Goal: Task Accomplishment & Management: Manage account settings

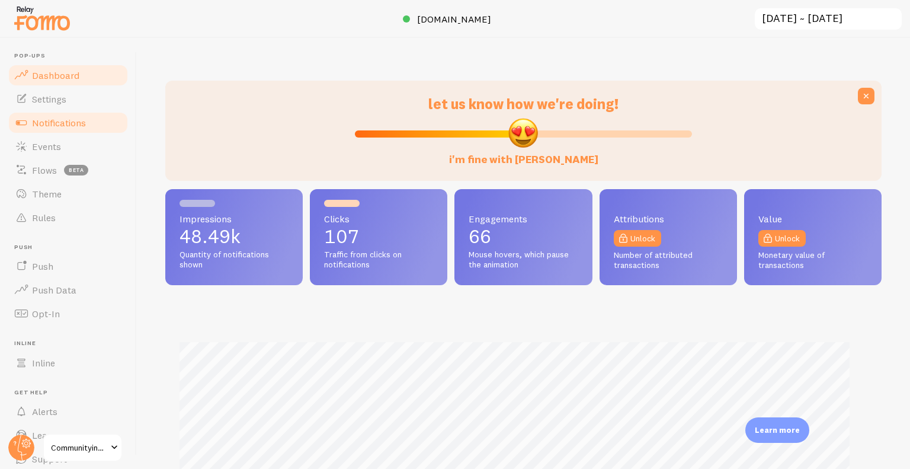
scroll to position [592235, 591839]
click at [66, 92] on link "Settings" at bounding box center [68, 99] width 122 height 24
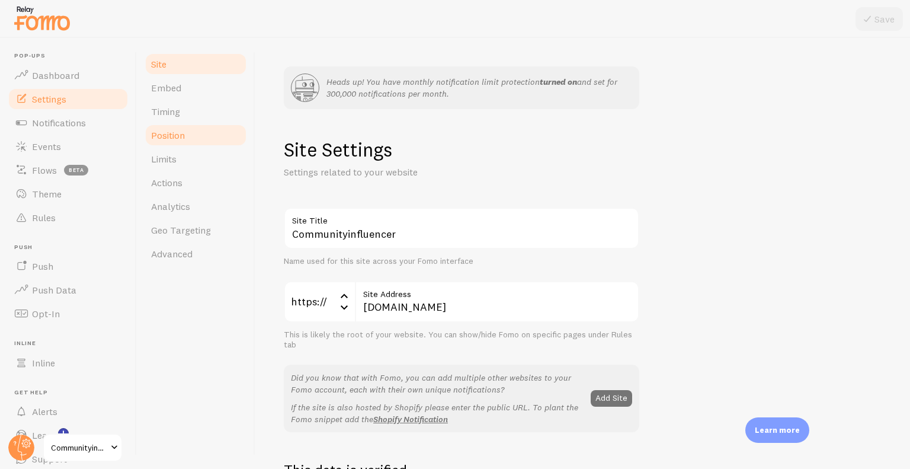
click at [167, 126] on link "Position" at bounding box center [196, 135] width 104 height 24
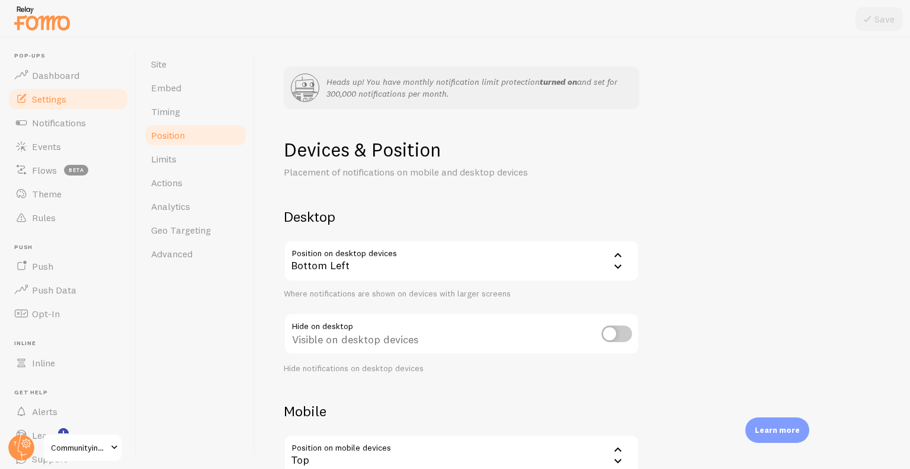
scroll to position [156, 0]
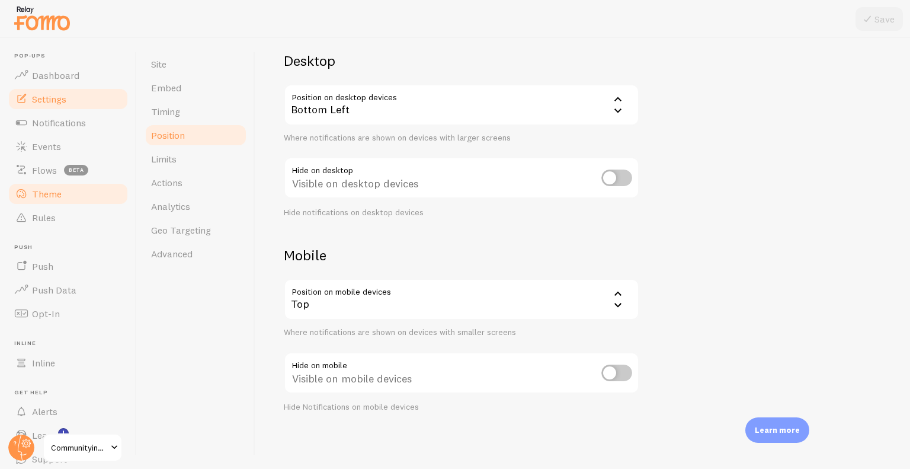
click at [62, 187] on link "Theme" at bounding box center [68, 194] width 122 height 24
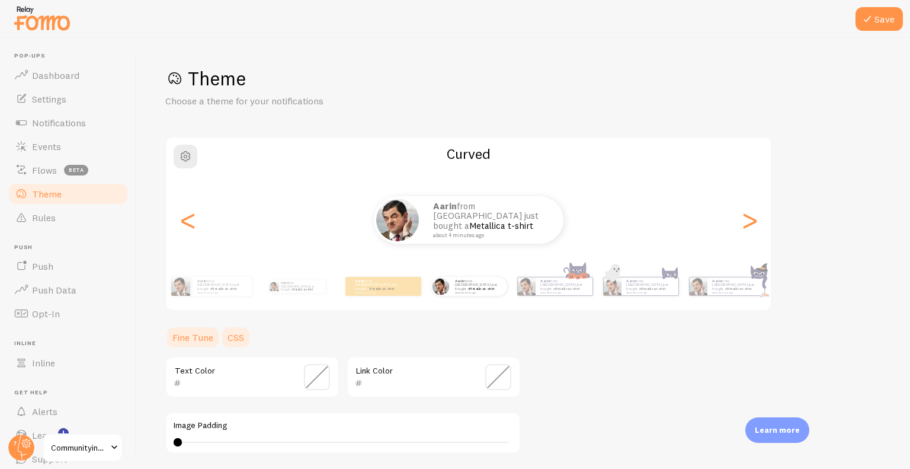
click at [238, 342] on link "CSS" at bounding box center [235, 337] width 31 height 24
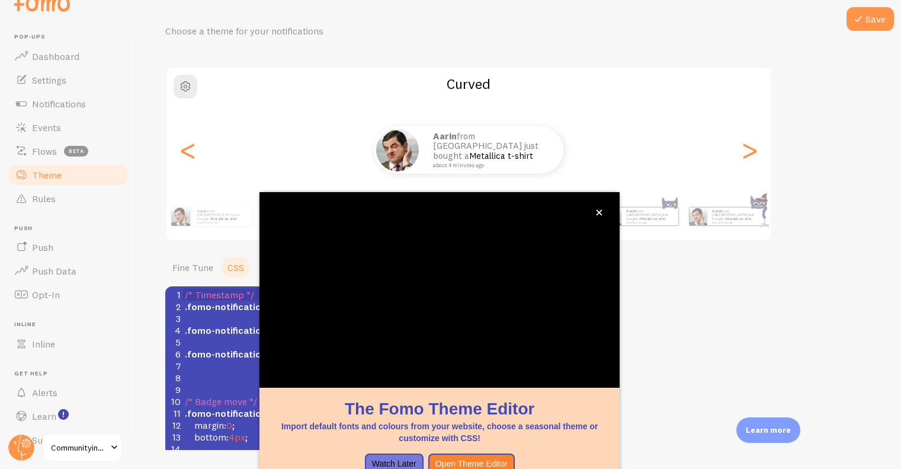
scroll to position [84, 0]
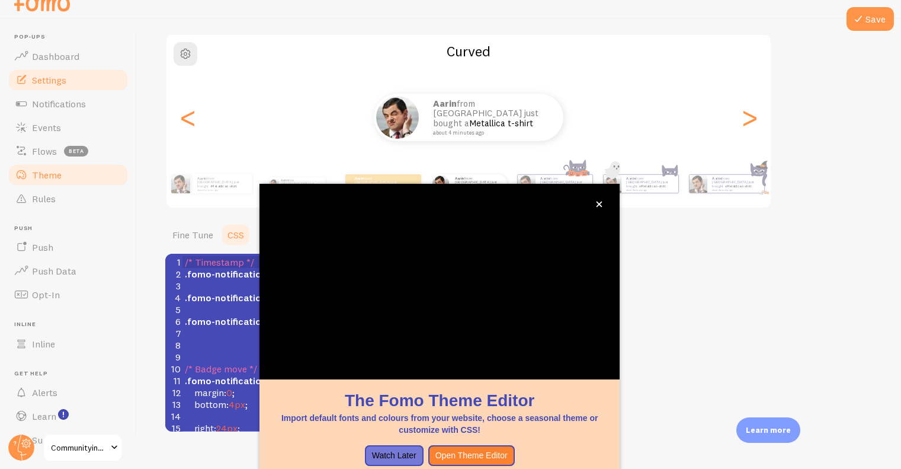
click at [66, 85] on span "Settings" at bounding box center [49, 80] width 34 height 12
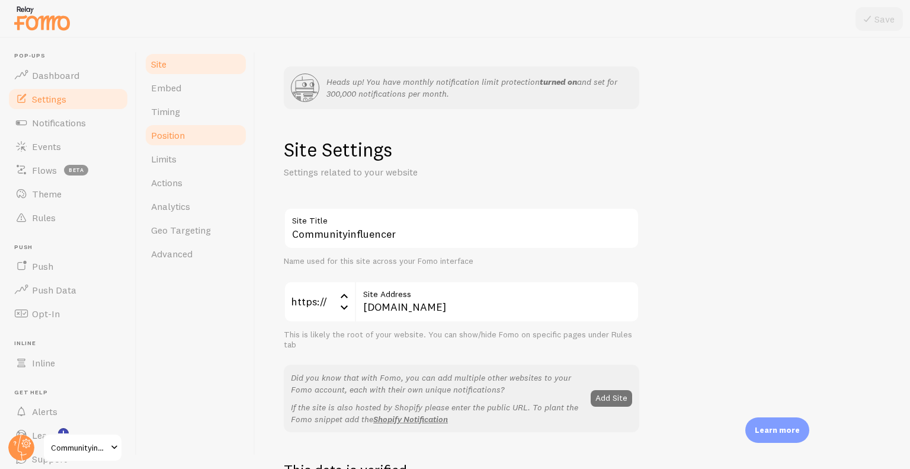
click at [176, 140] on span "Position" at bounding box center [168, 135] width 34 height 12
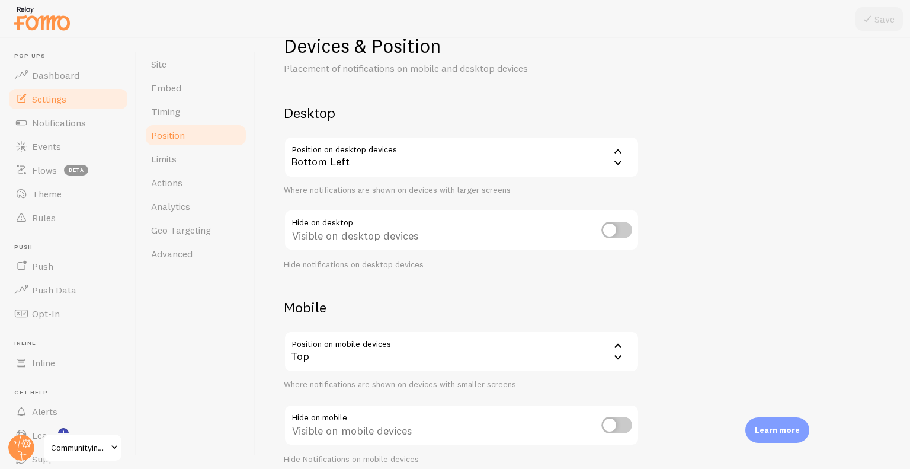
scroll to position [104, 0]
click at [767, 258] on div "Devices & Position Placement of notifications on mobile and desktop devices Des…" at bounding box center [583, 248] width 598 height 431
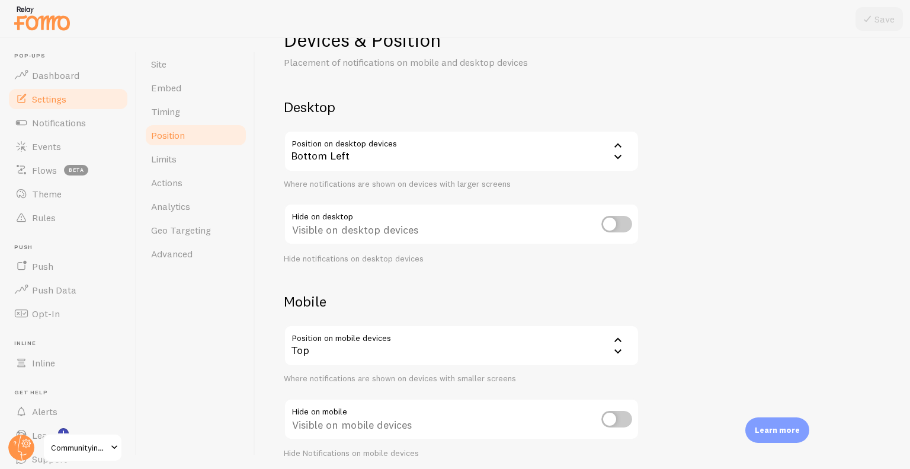
scroll to position [111, 0]
